Goal: Information Seeking & Learning: Learn about a topic

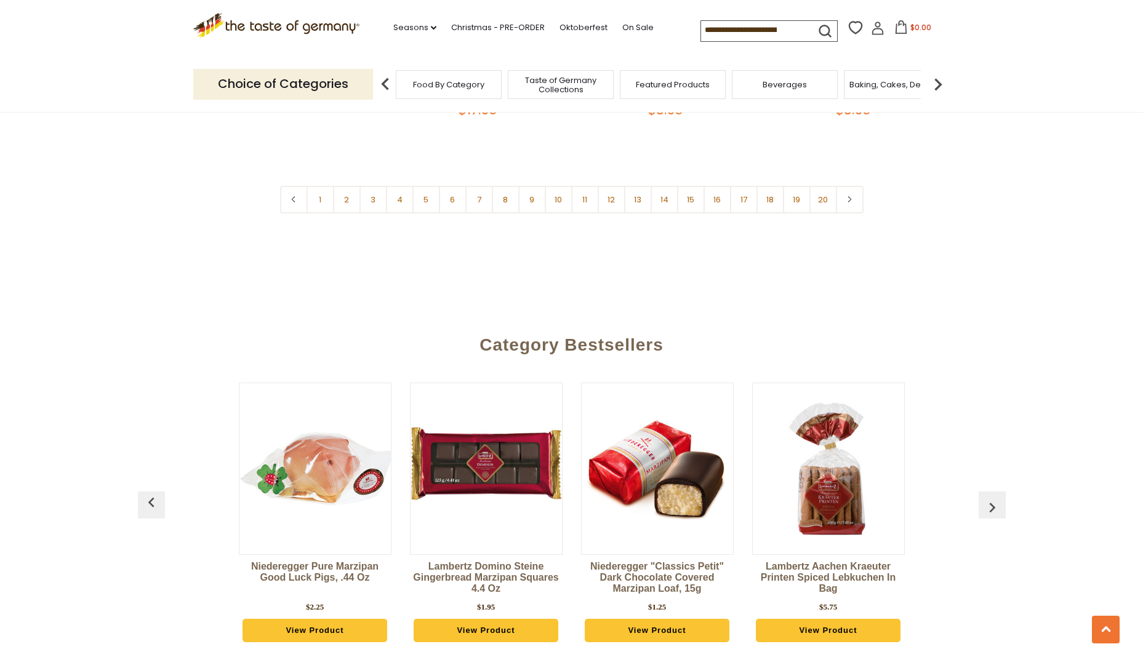
scroll to position [3138, 0]
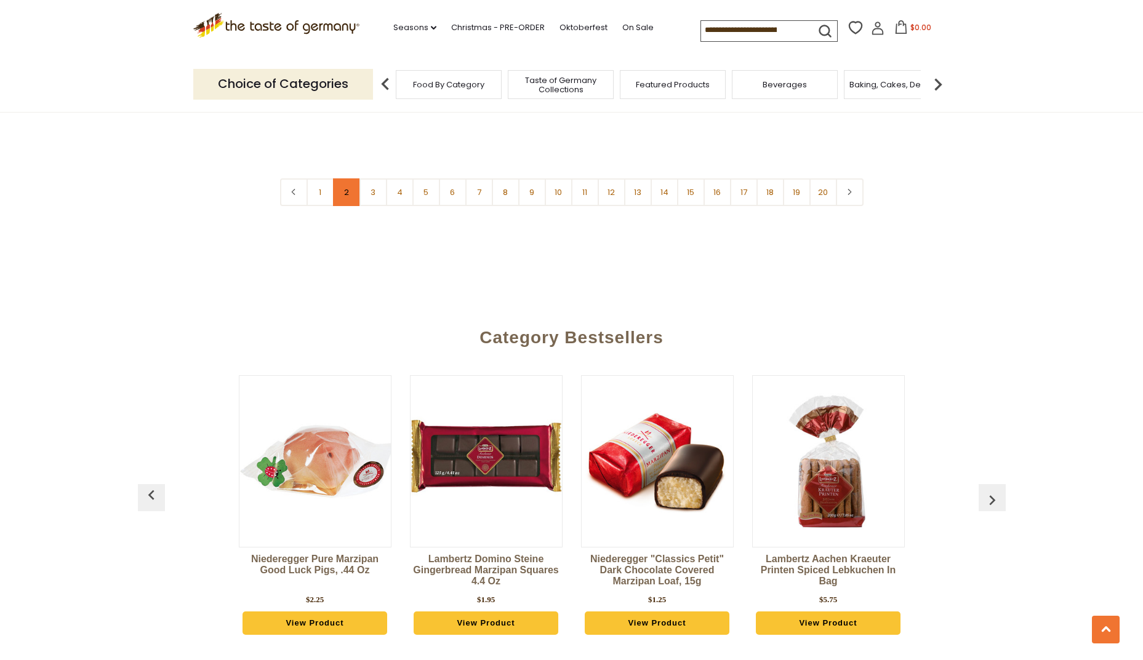
click at [337, 178] on link "2" at bounding box center [347, 192] width 28 height 28
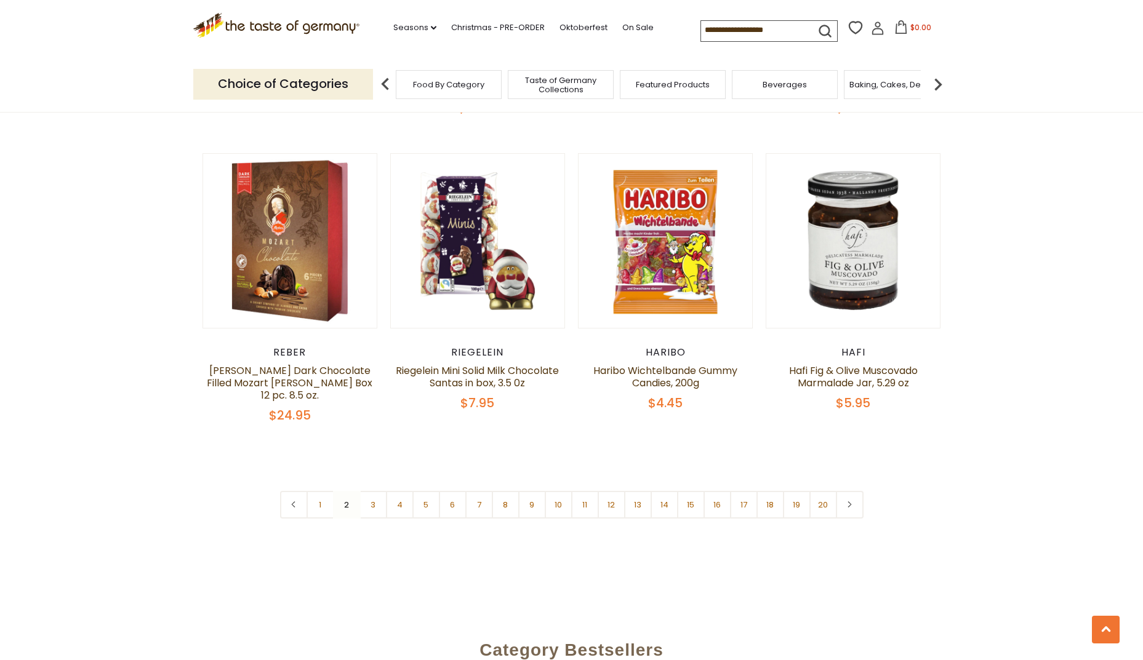
scroll to position [2857, 0]
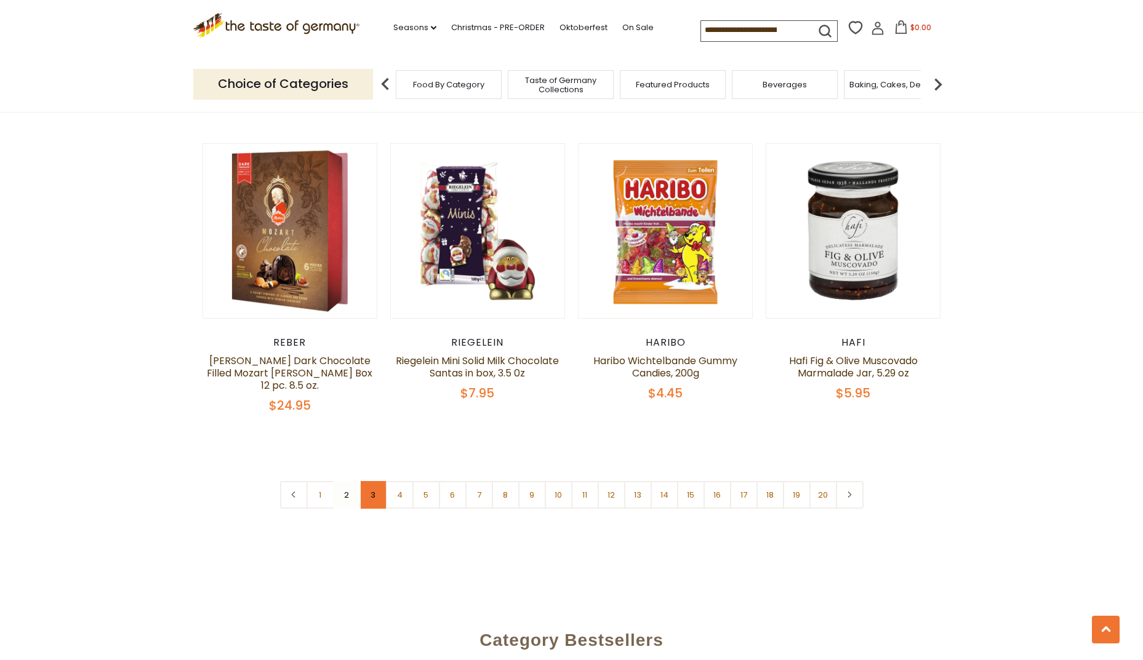
click at [370, 481] on link "3" at bounding box center [373, 495] width 28 height 28
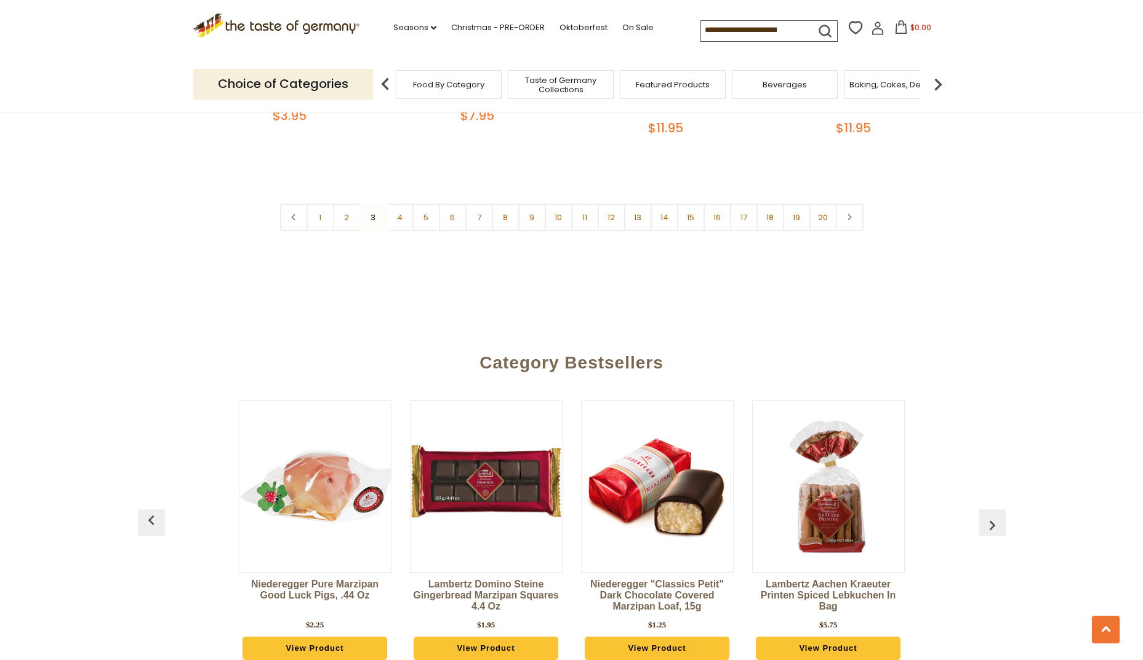
scroll to position [3101, 0]
click at [988, 515] on img "button" at bounding box center [992, 525] width 20 height 20
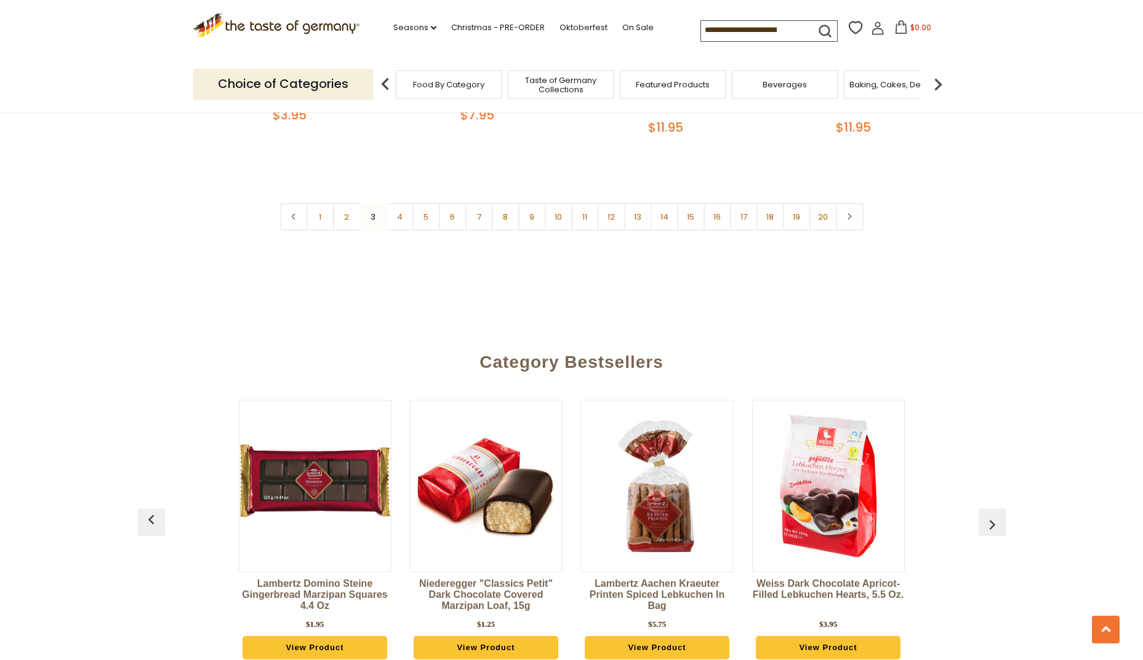
click at [988, 515] on img "button" at bounding box center [992, 525] width 20 height 20
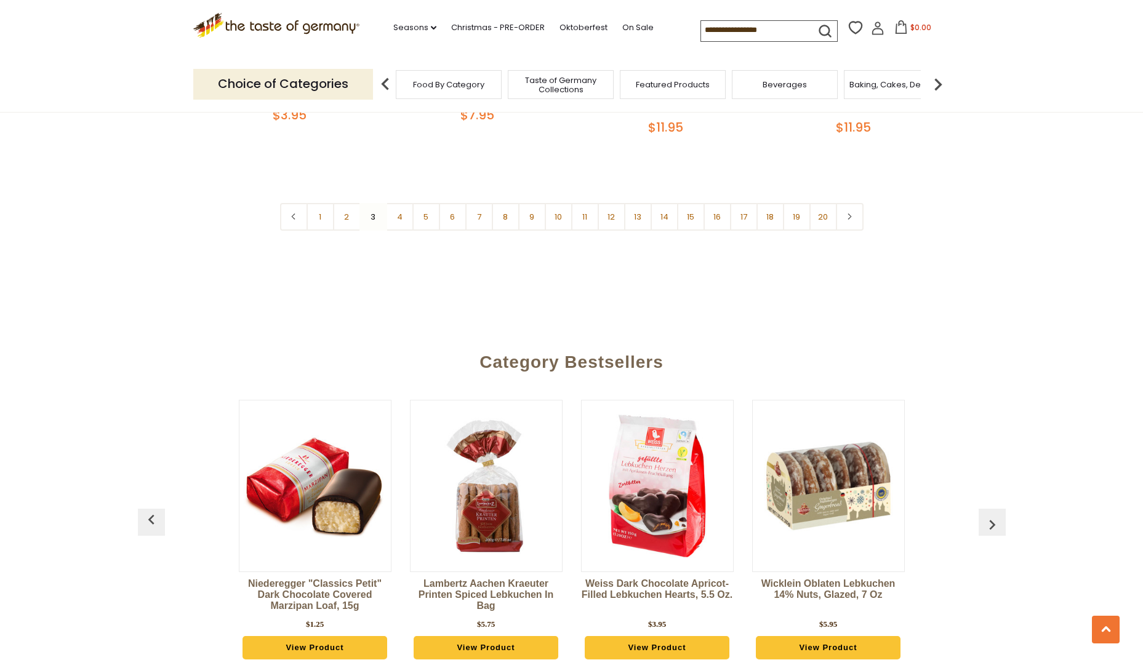
click at [988, 515] on img "button" at bounding box center [992, 525] width 20 height 20
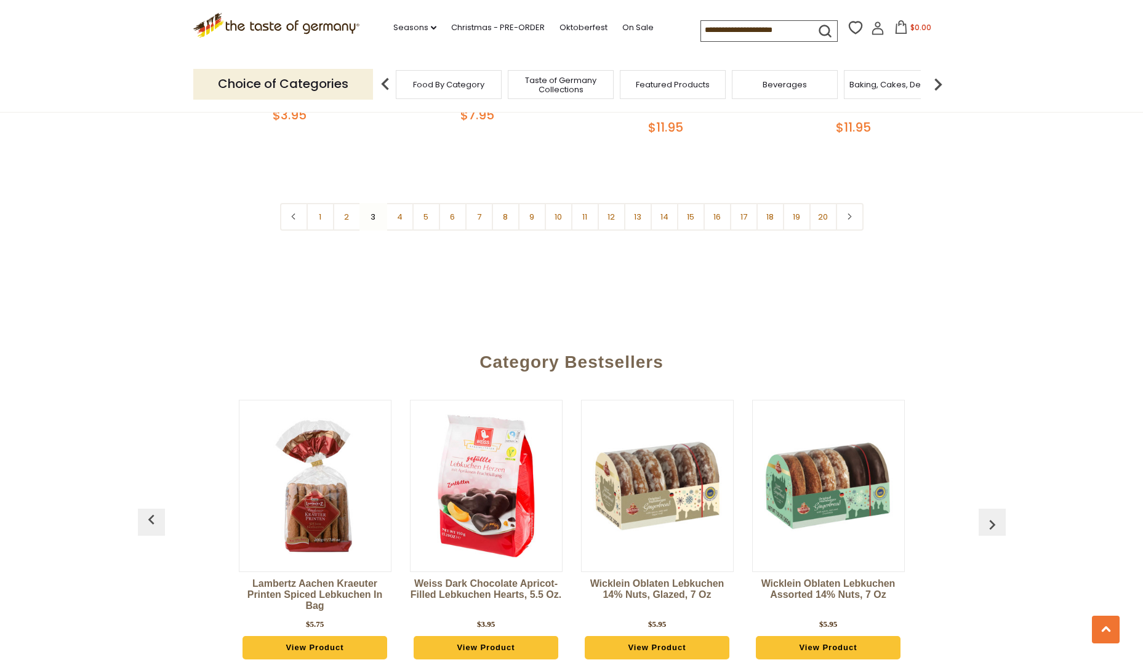
click at [988, 515] on img "button" at bounding box center [992, 525] width 20 height 20
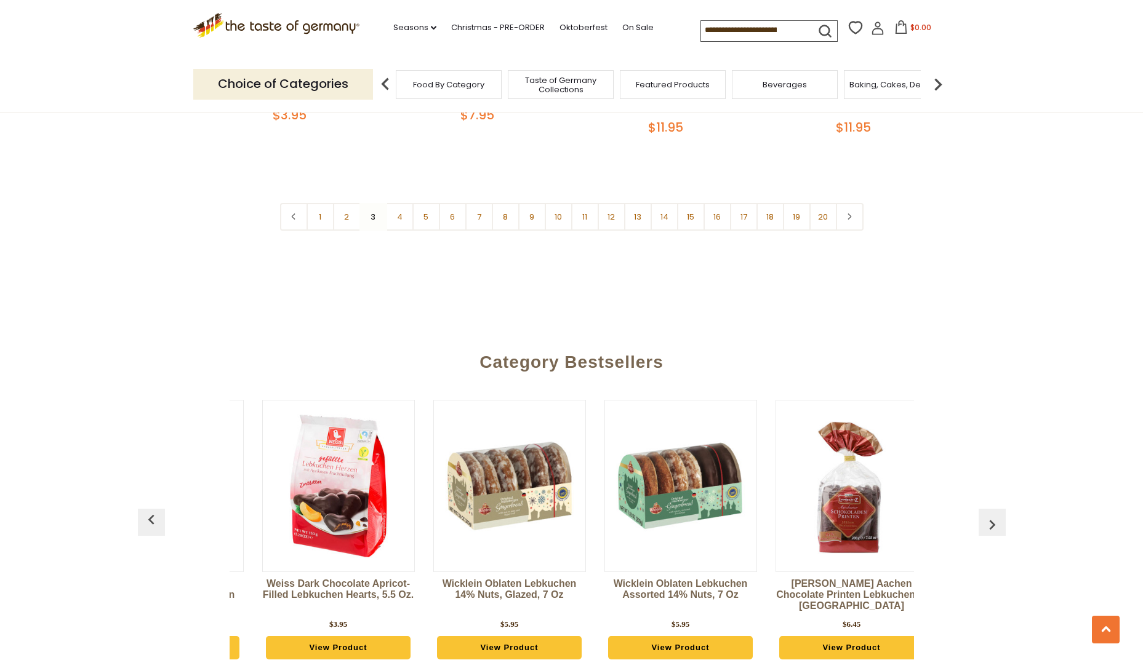
scroll to position [0, 684]
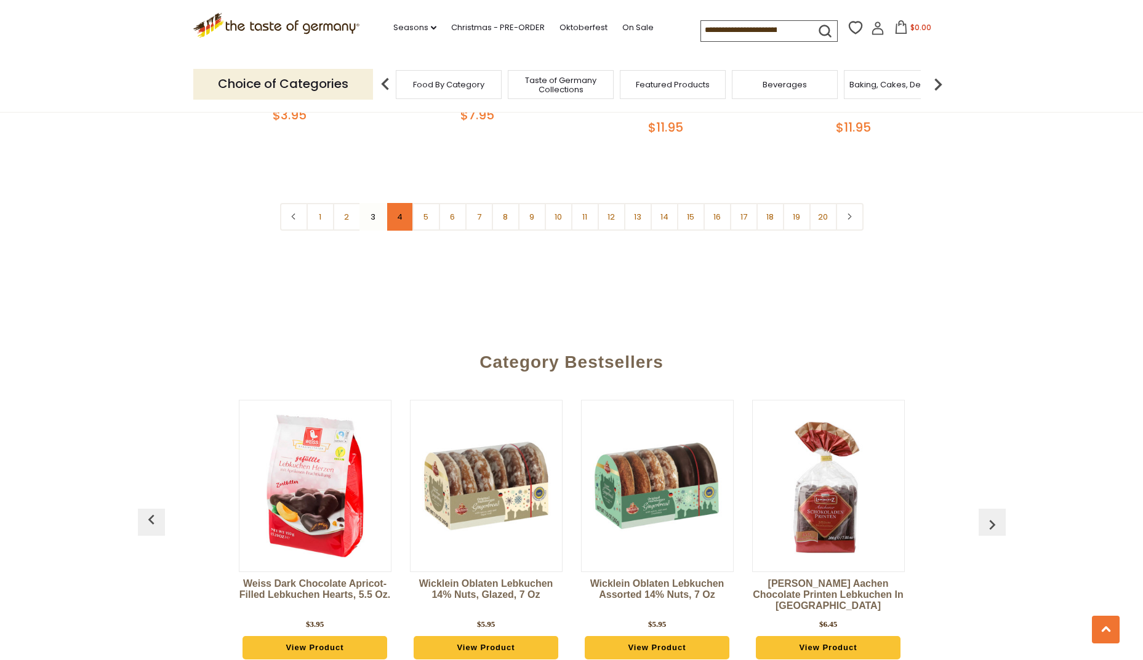
click at [397, 203] on link "4" at bounding box center [400, 217] width 28 height 28
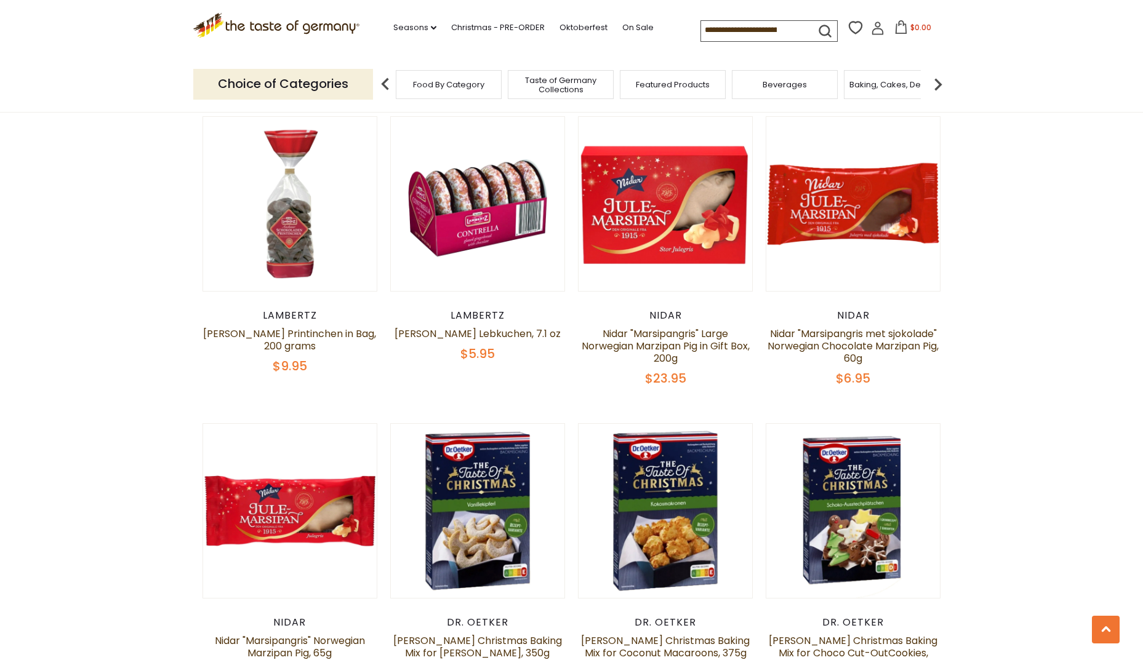
scroll to position [475, 0]
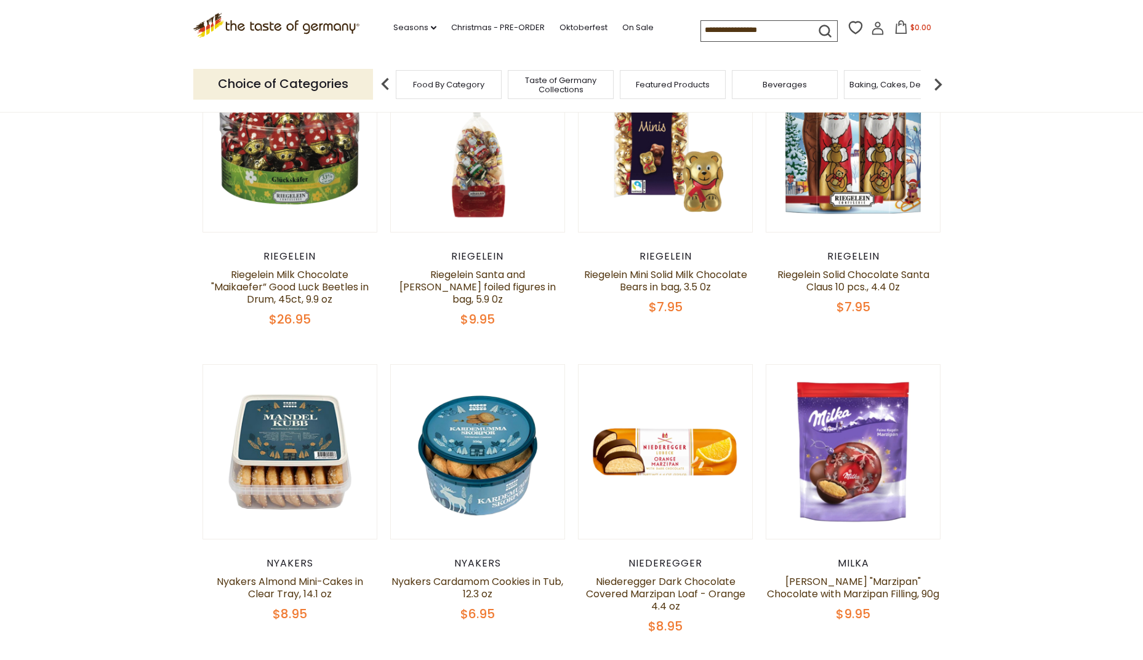
click at [459, 94] on div "Food By Category" at bounding box center [449, 84] width 106 height 29
click at [451, 26] on link "Christmas - PRE-ORDER" at bounding box center [498, 28] width 94 height 14
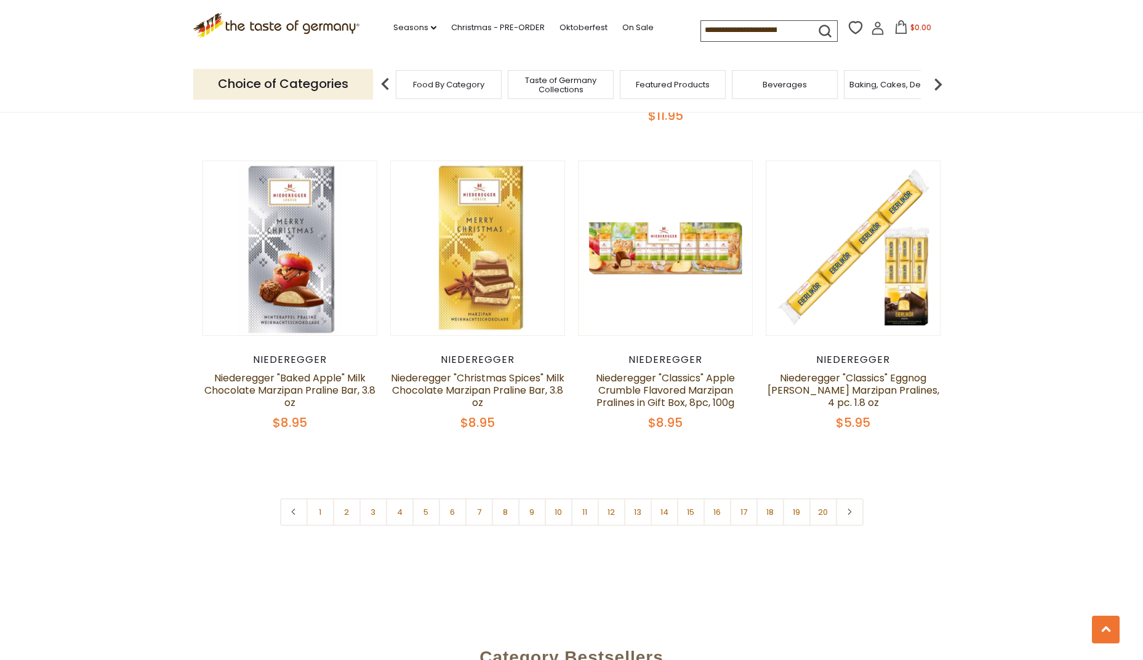
scroll to position [2844, 0]
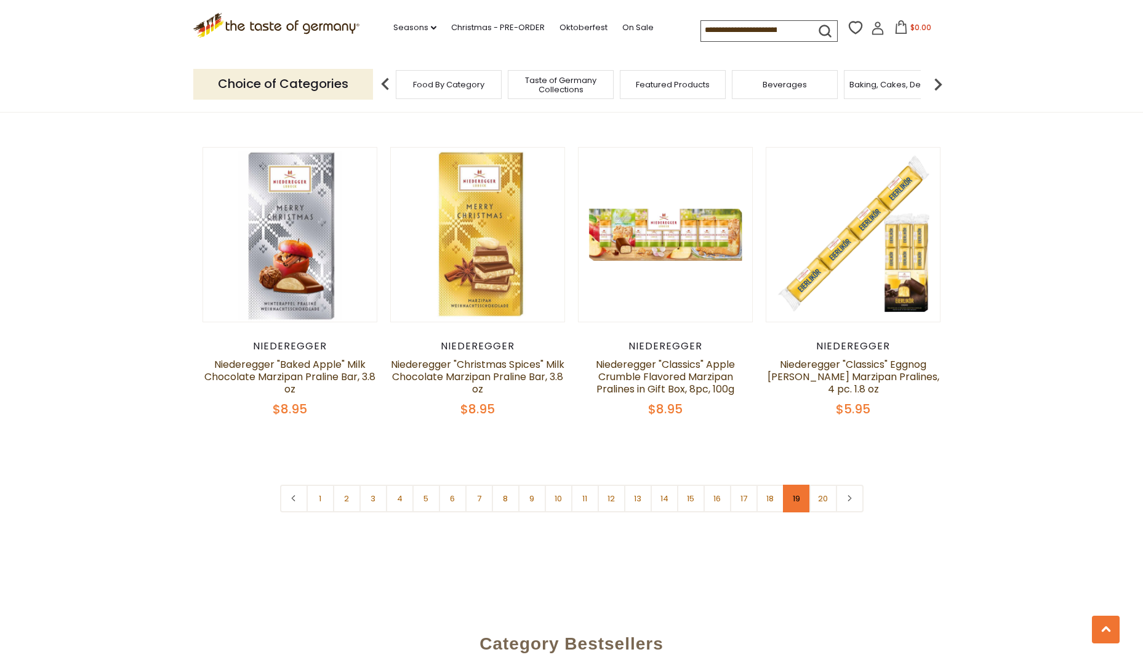
click at [802, 485] on link "19" at bounding box center [797, 499] width 28 height 28
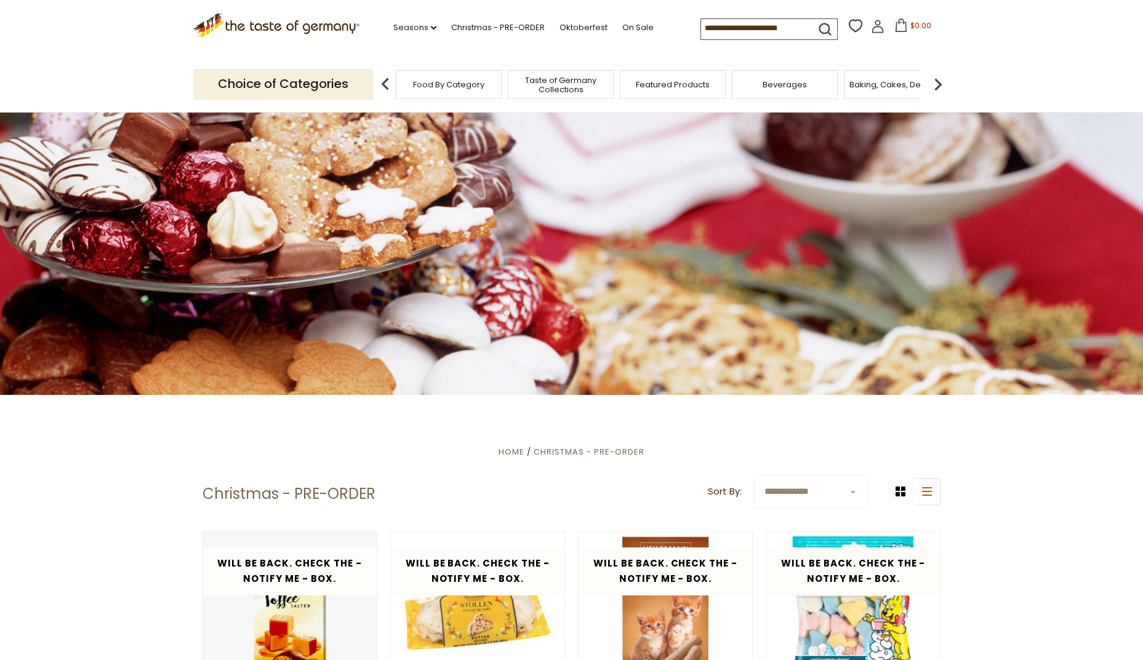
scroll to position [0, 0]
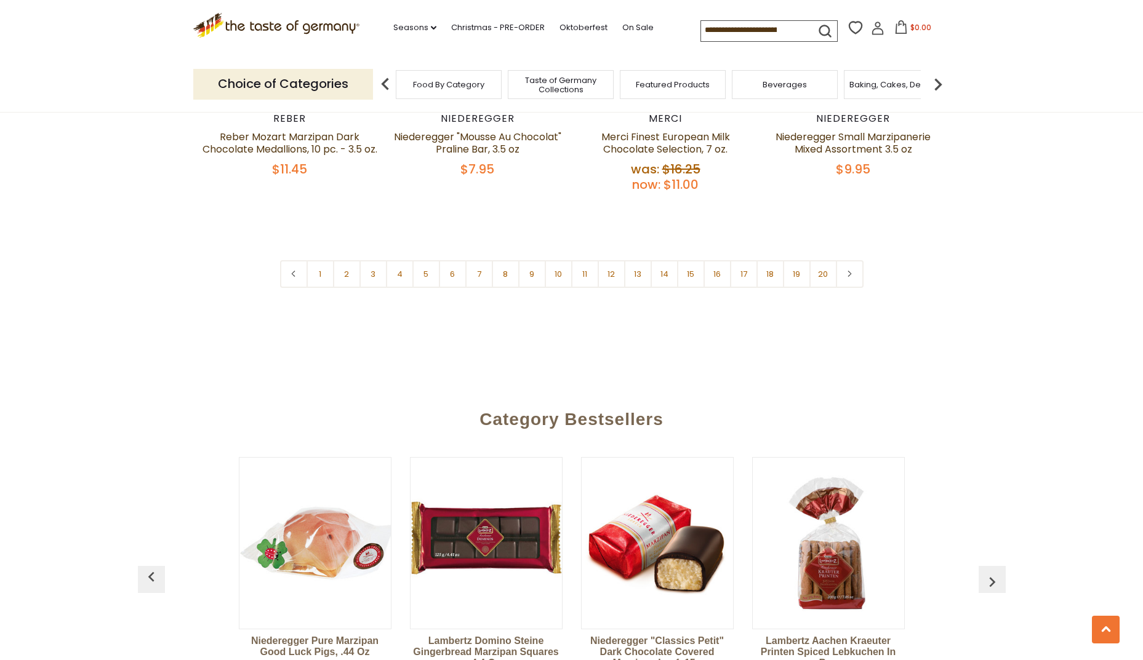
scroll to position [3093, 0]
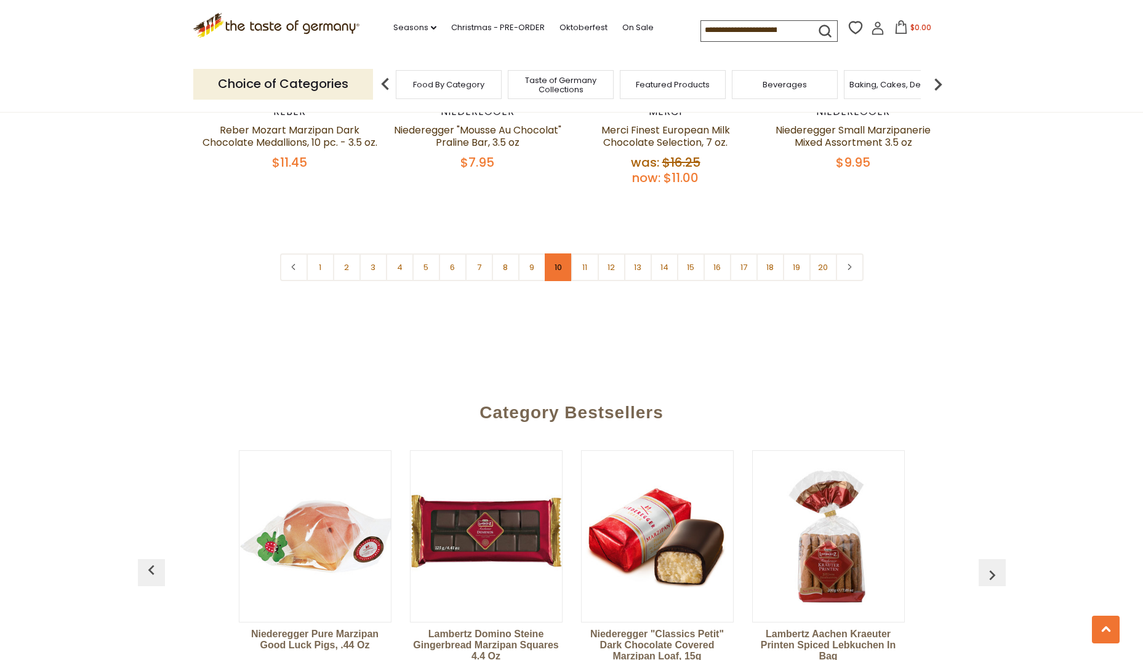
click at [554, 254] on link "10" at bounding box center [559, 268] width 28 height 28
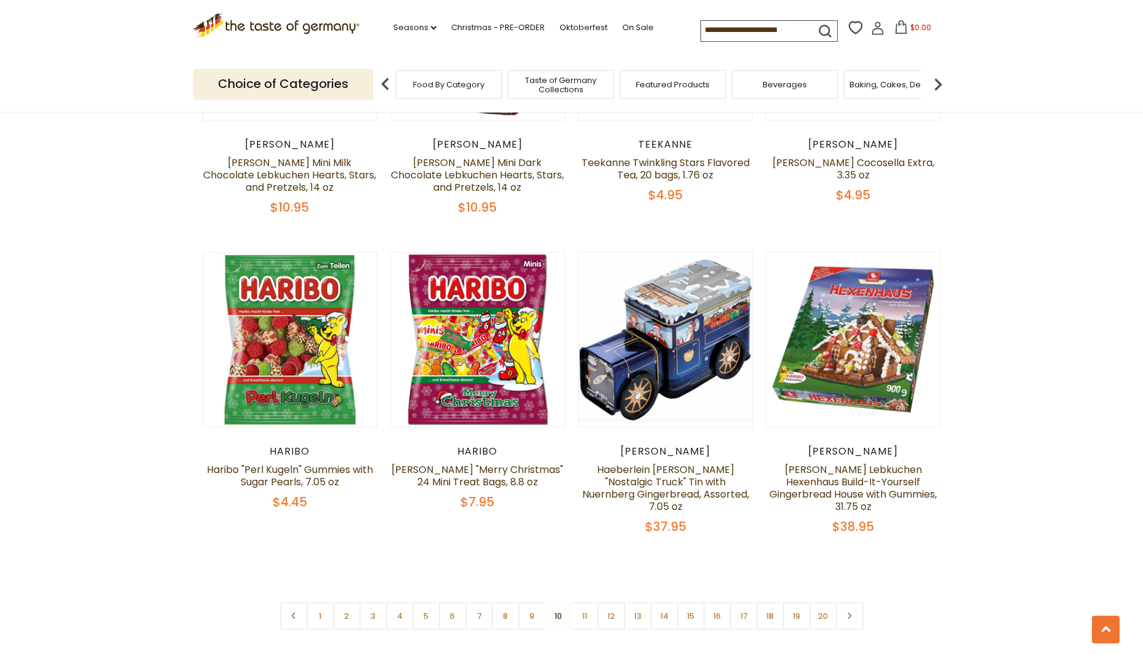
scroll to position [2764, 0]
click at [850, 462] on link "Weiss Lebkuchen Hexenhaus Build-It-Yourself Gingerbread House with Gummies, 31.…" at bounding box center [852, 487] width 167 height 51
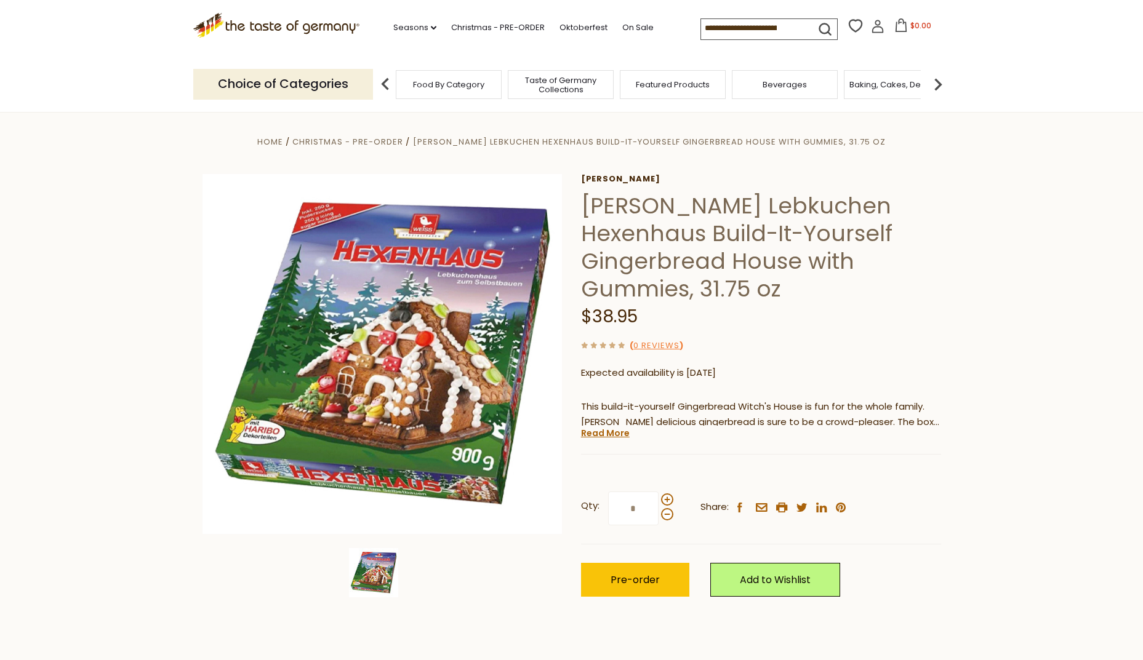
click at [777, 22] on input at bounding box center [753, 27] width 104 height 17
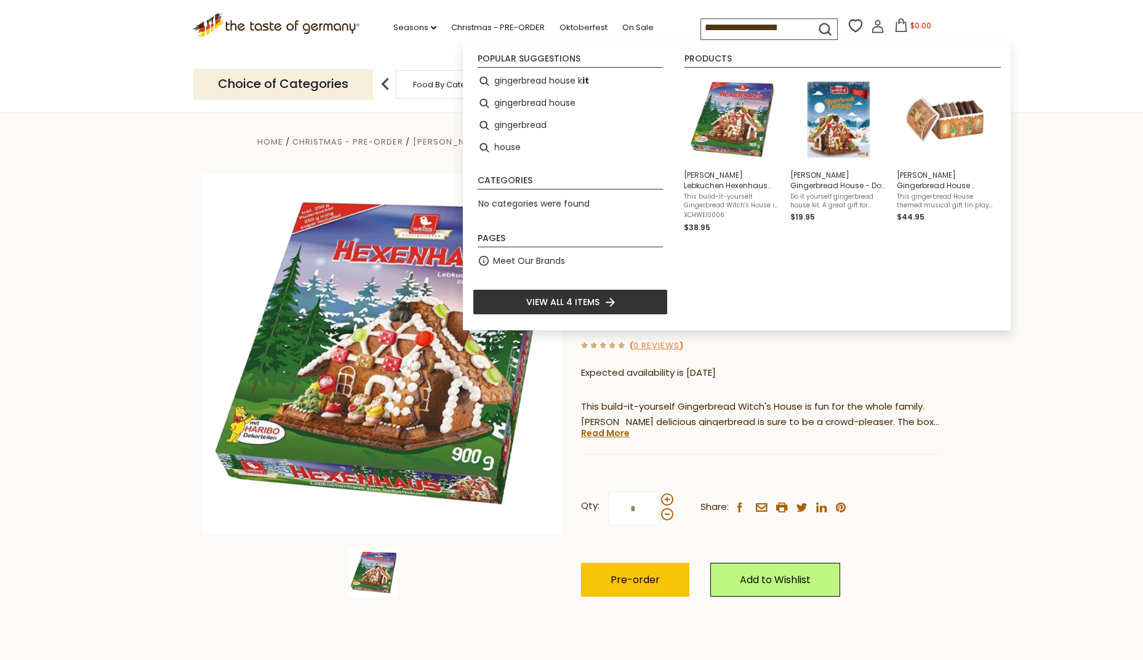
type input "**********"
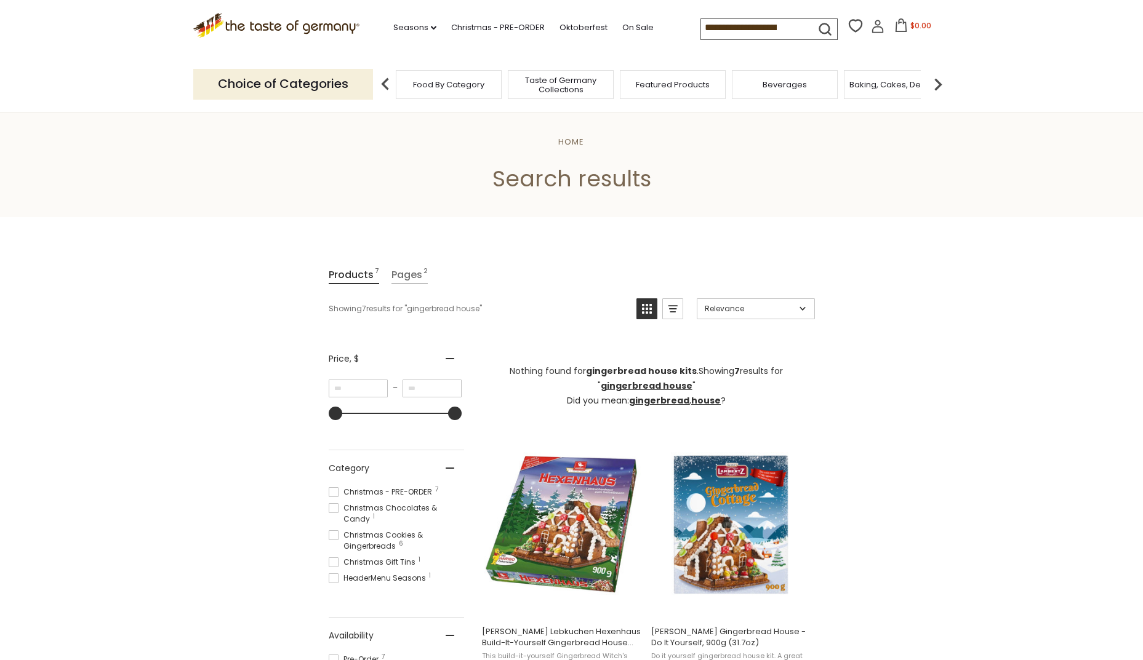
click at [766, 28] on input "**********" at bounding box center [753, 27] width 104 height 17
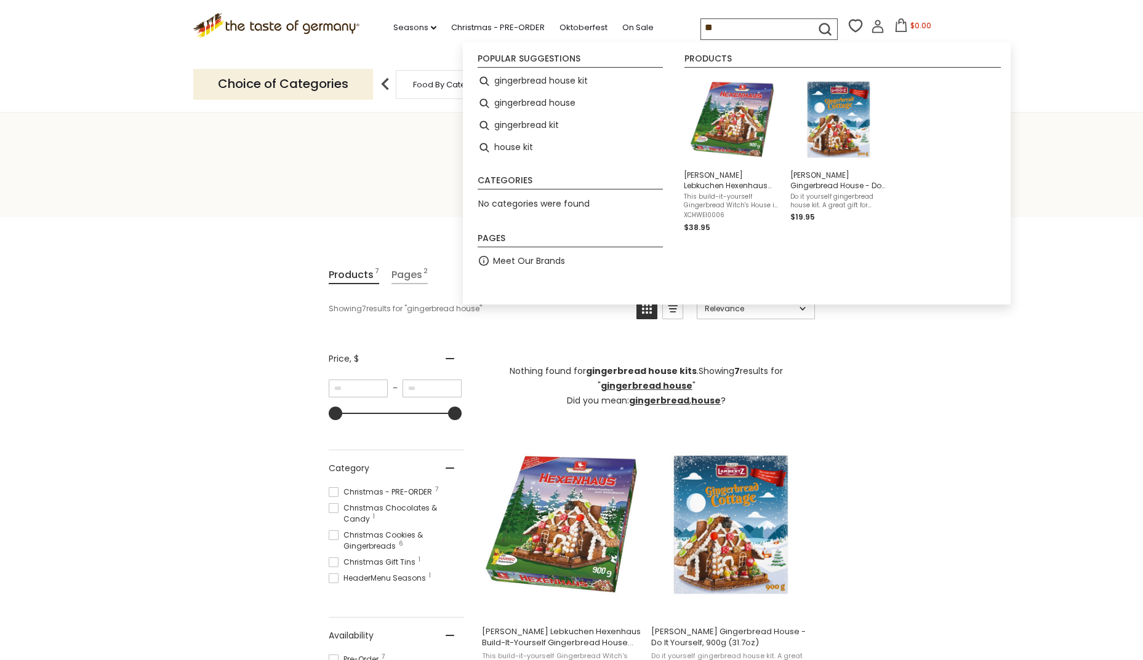
type input "*"
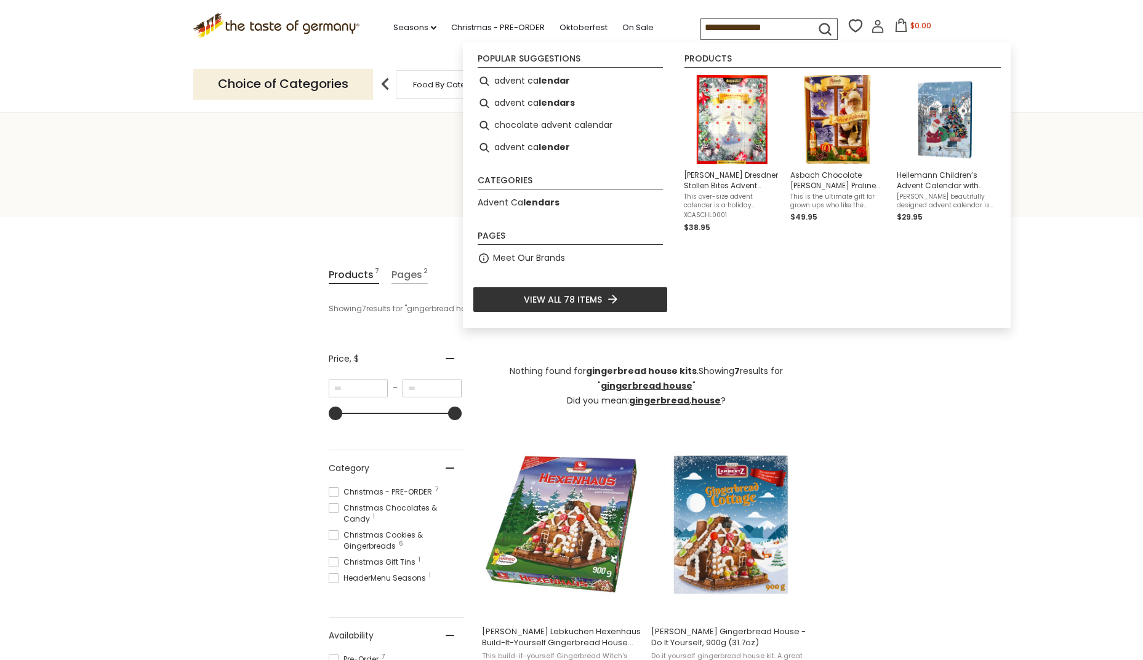
type input "**********"
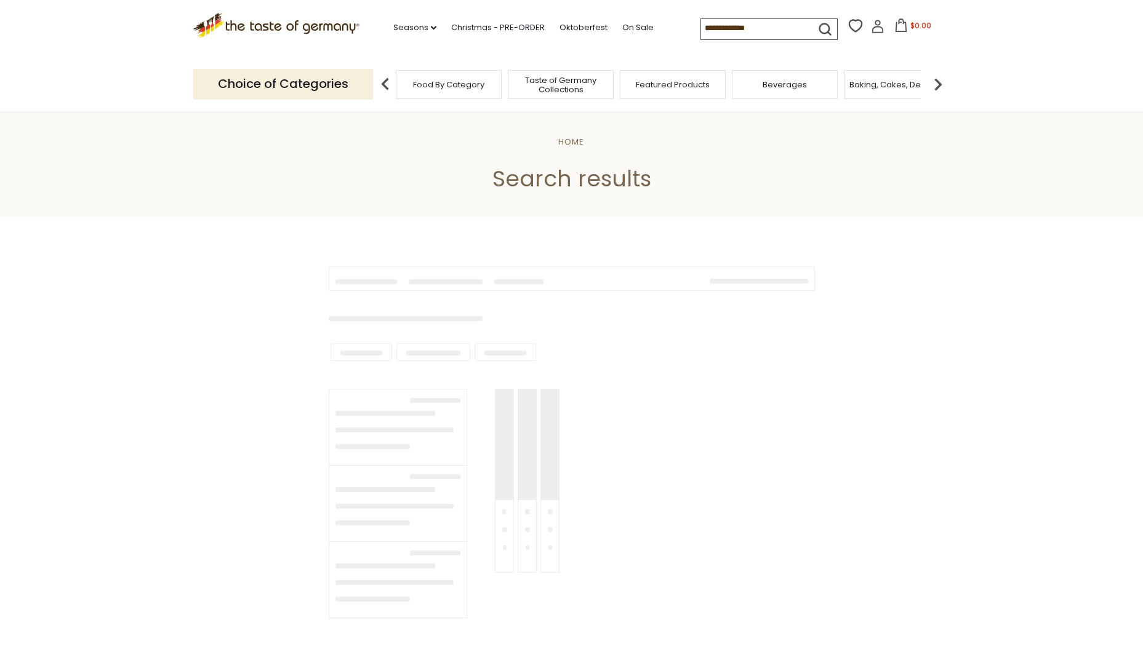
type input "**********"
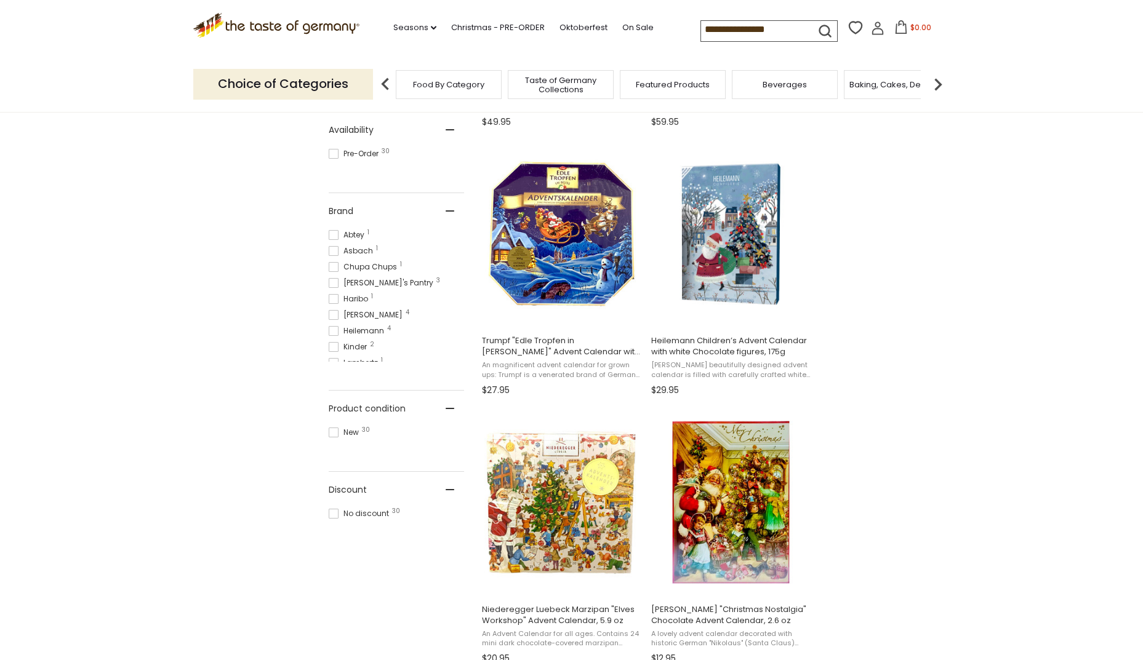
scroll to position [466, 0]
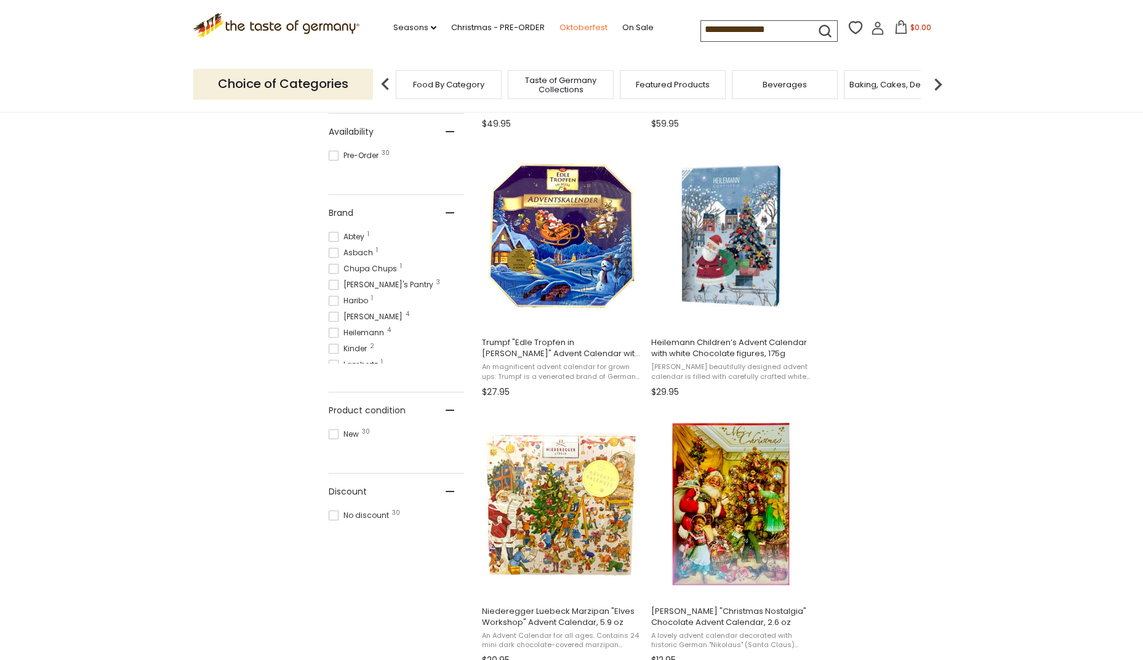
click at [559, 25] on link "Oktoberfest" at bounding box center [583, 28] width 48 height 14
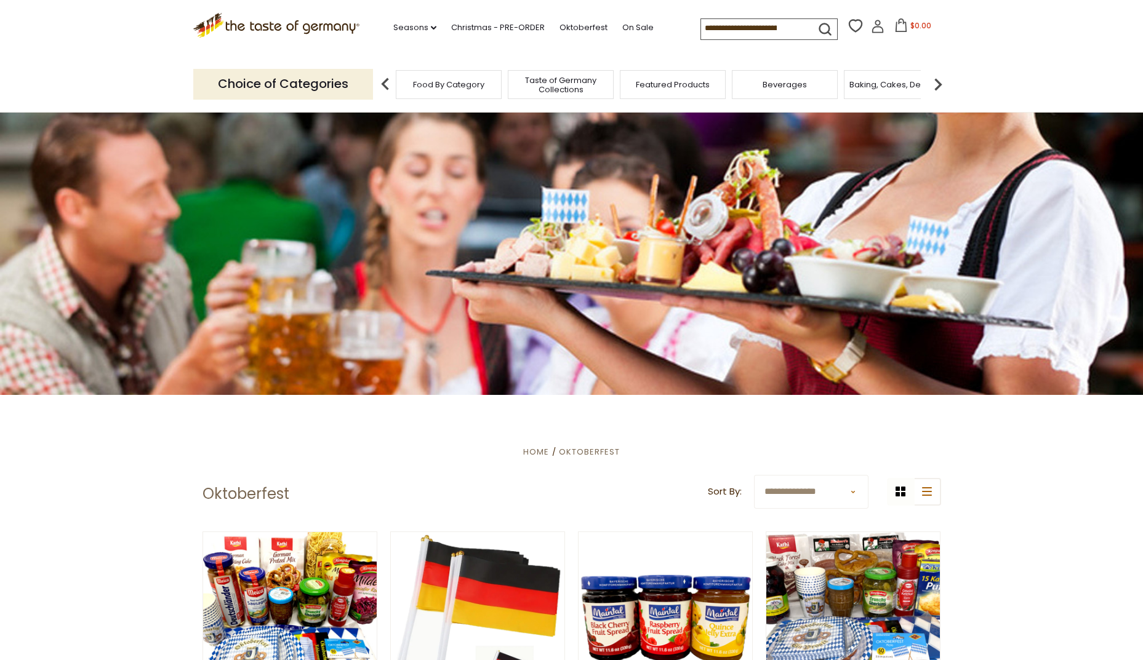
click at [772, 30] on input at bounding box center [753, 27] width 104 height 17
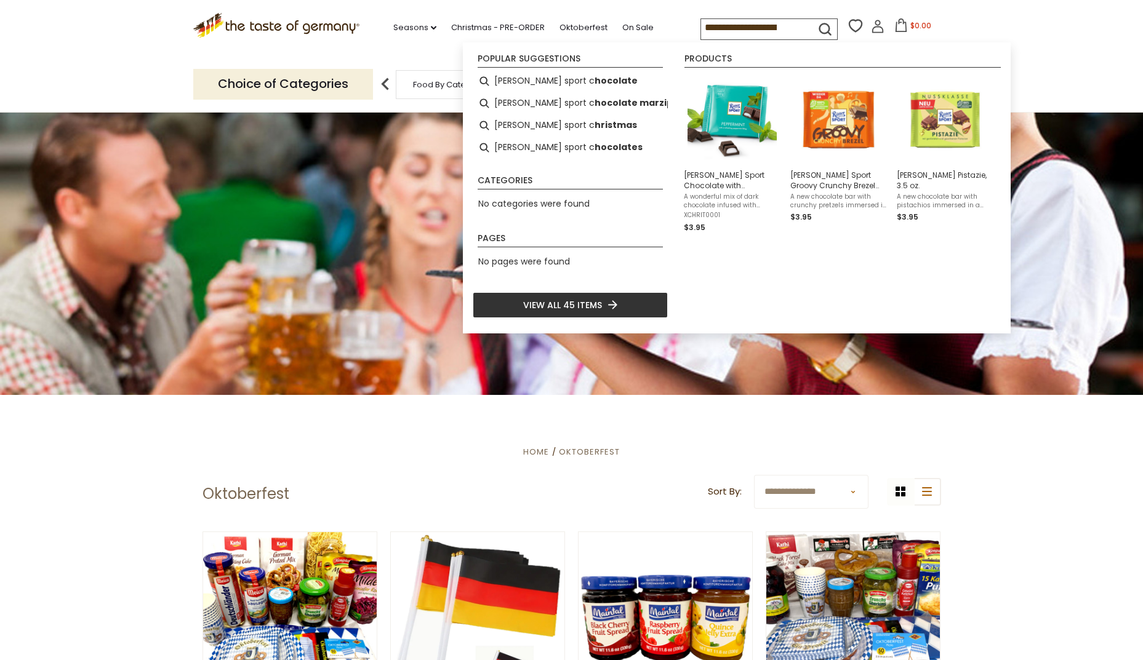
type input "**********"
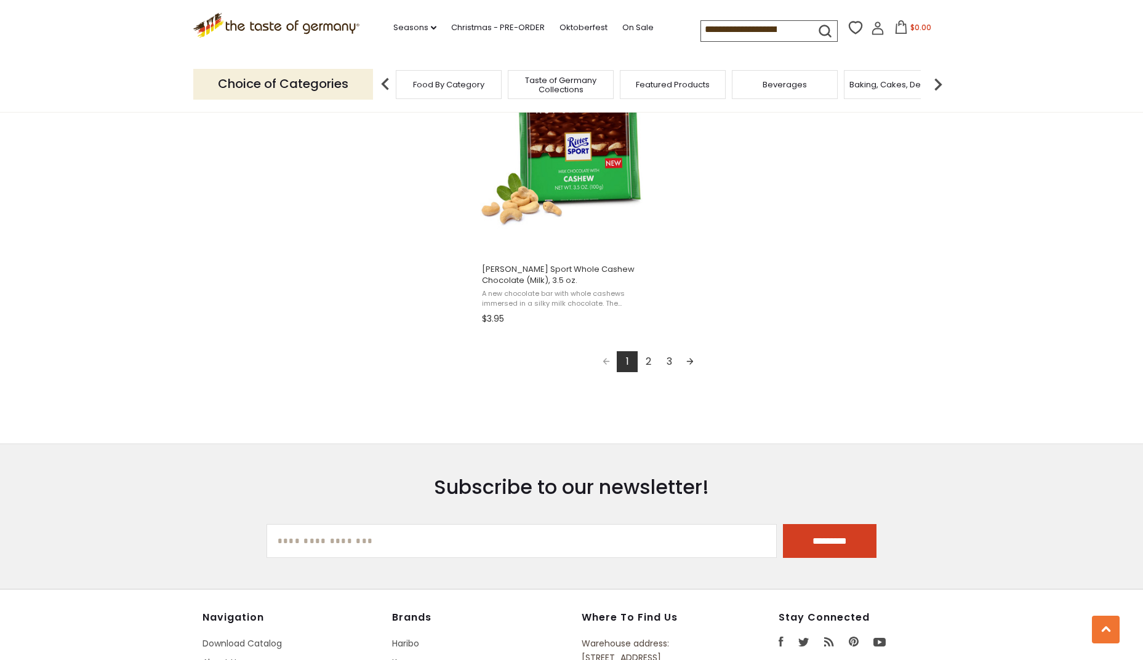
scroll to position [2245, 0]
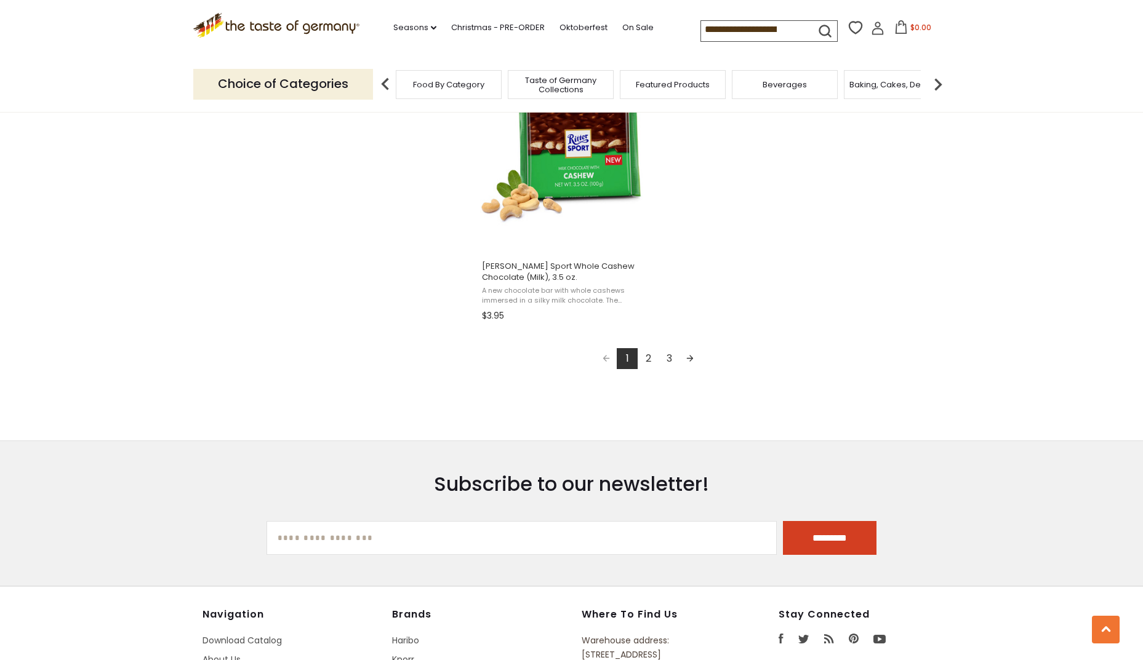
click at [651, 348] on link "2" at bounding box center [648, 358] width 21 height 21
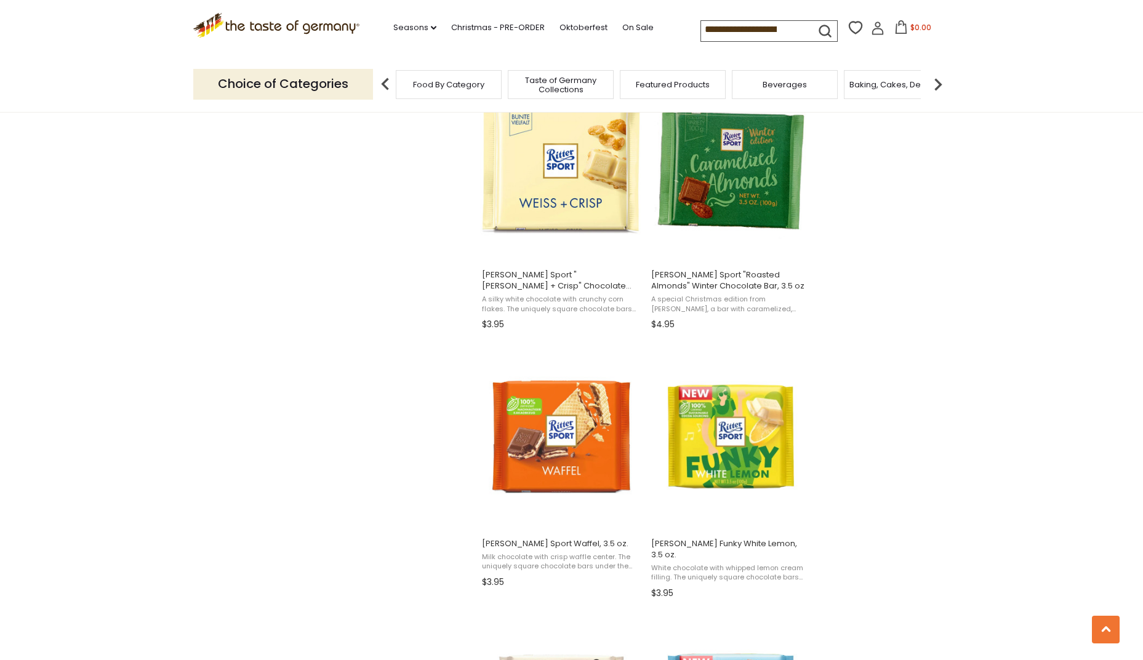
type input "**********"
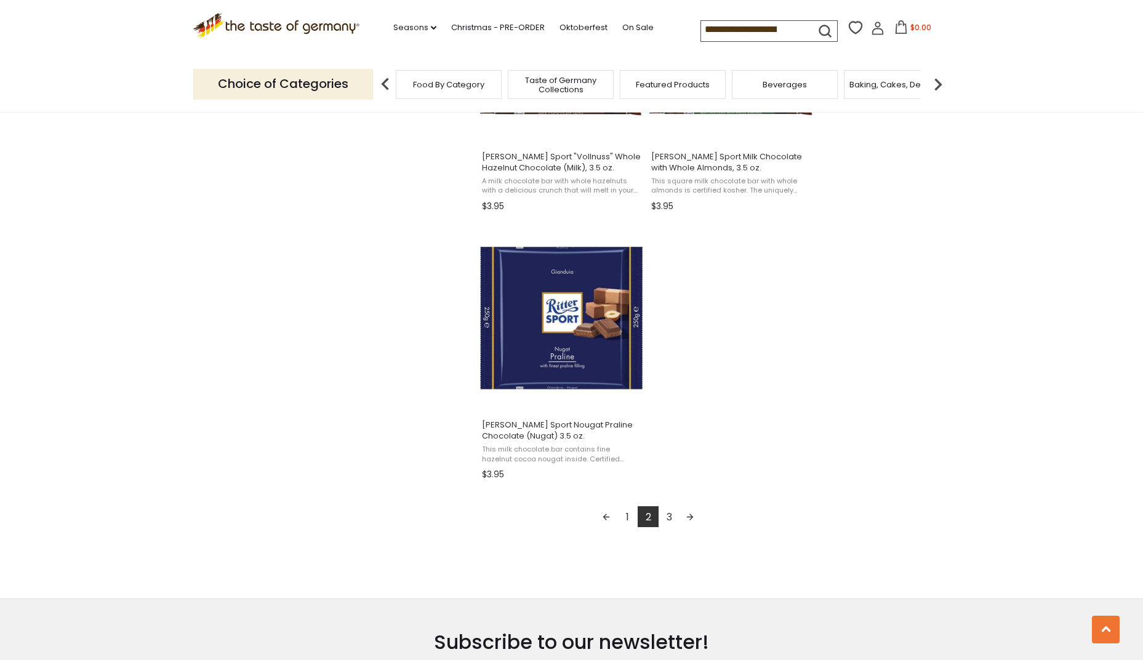
scroll to position [2004, 0]
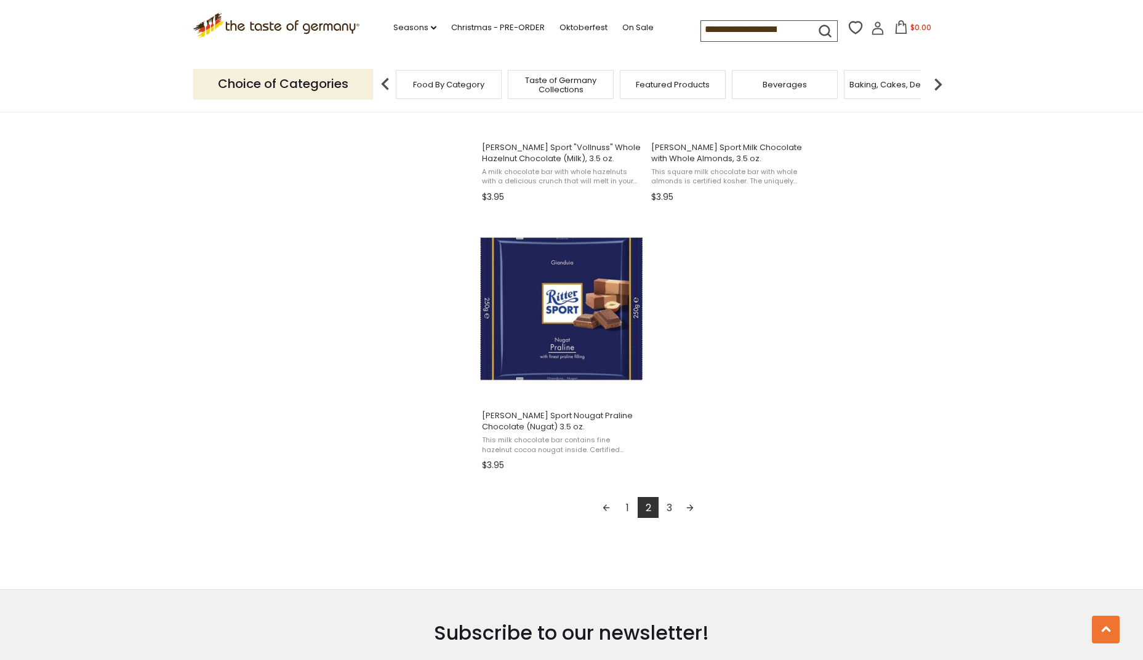
click at [669, 505] on link "3" at bounding box center [669, 507] width 21 height 21
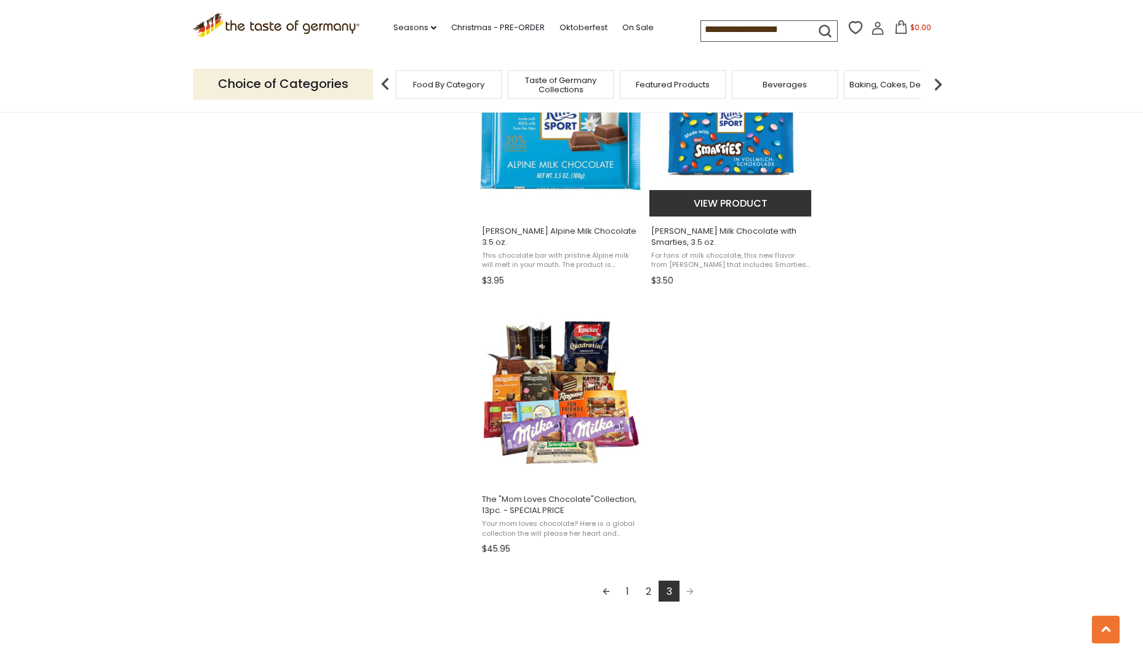
scroll to position [1945, 0]
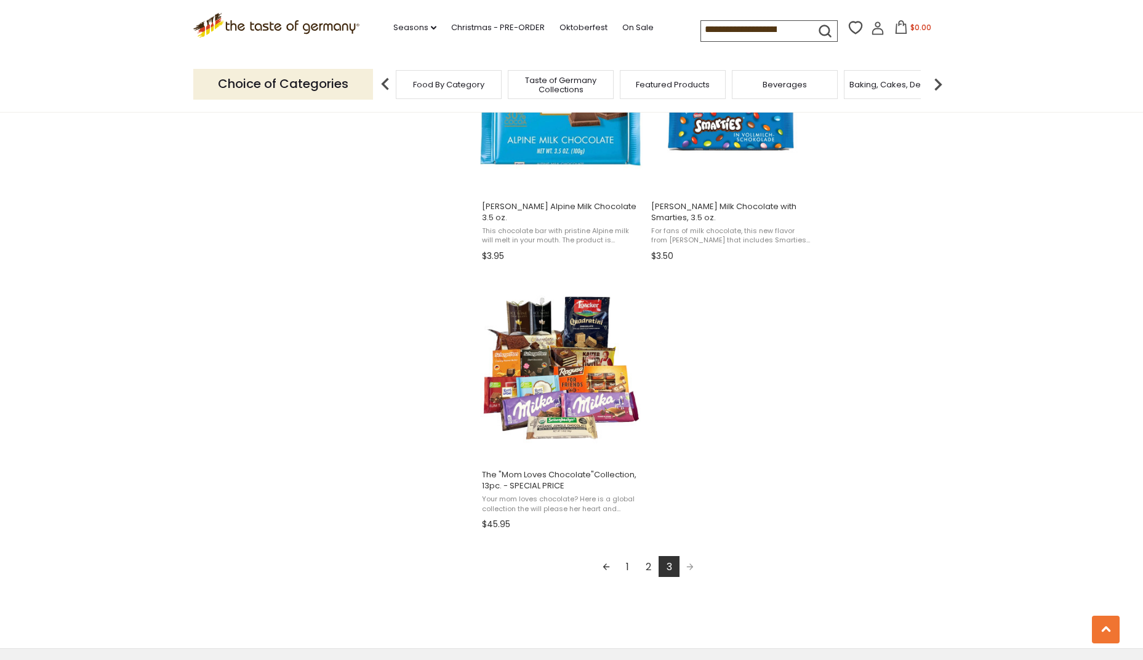
click at [938, 82] on img at bounding box center [938, 84] width 25 height 25
click at [755, 83] on span "Cereal" at bounding box center [744, 84] width 28 height 9
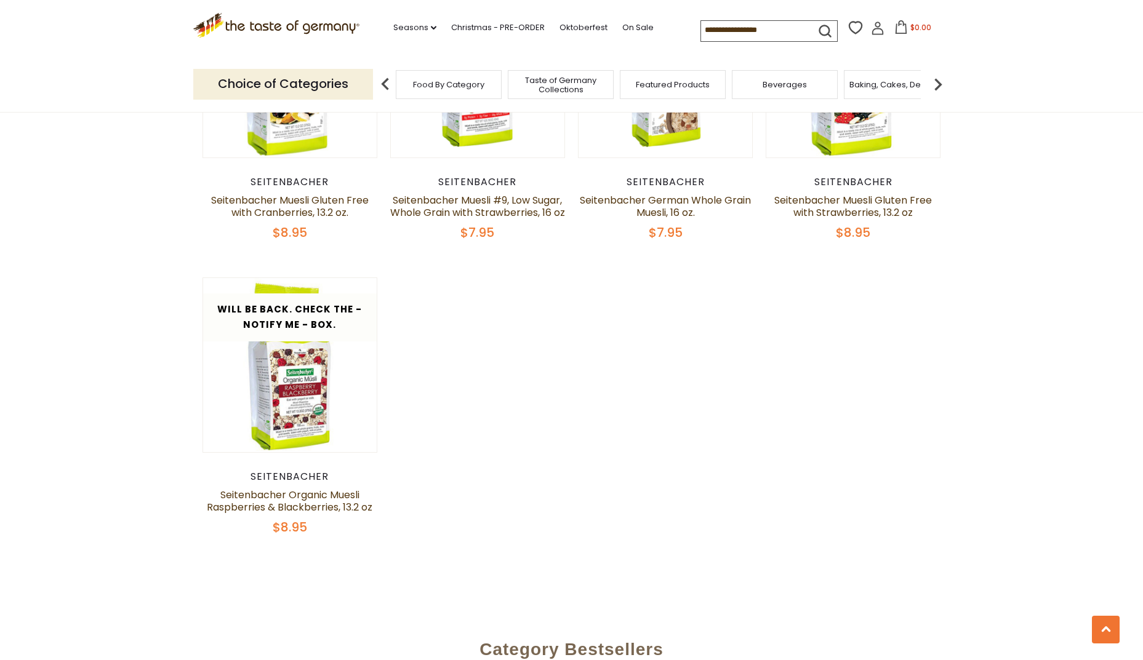
scroll to position [1461, 0]
